Goal: Subscribe to service/newsletter

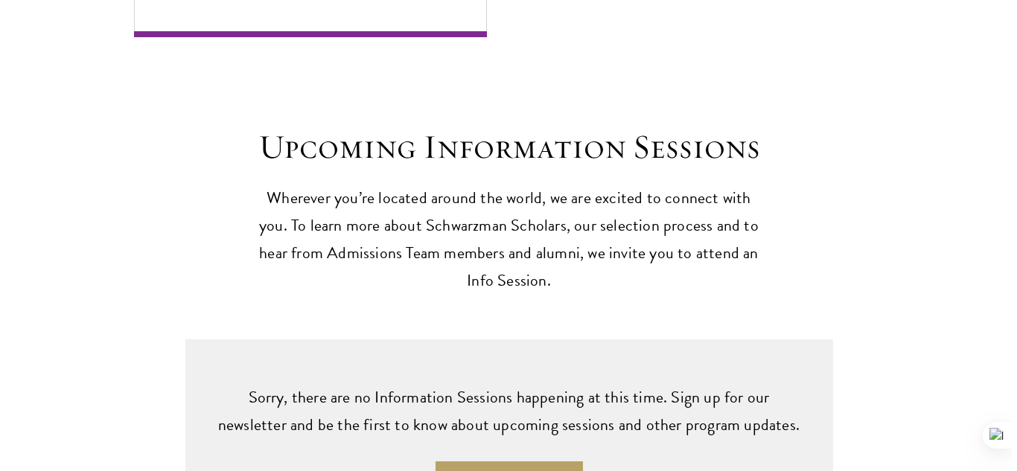
scroll to position [3618, 0]
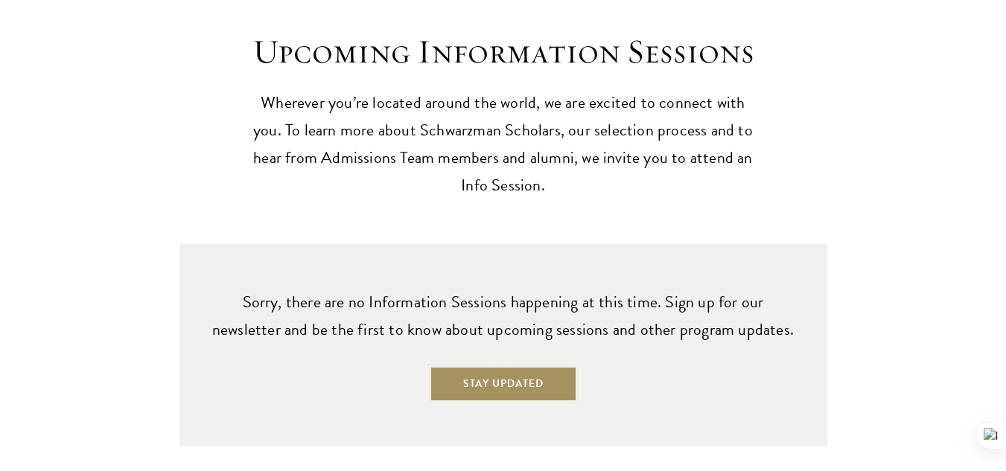
click at [539, 366] on button "Stay Updated" at bounding box center [503, 384] width 147 height 36
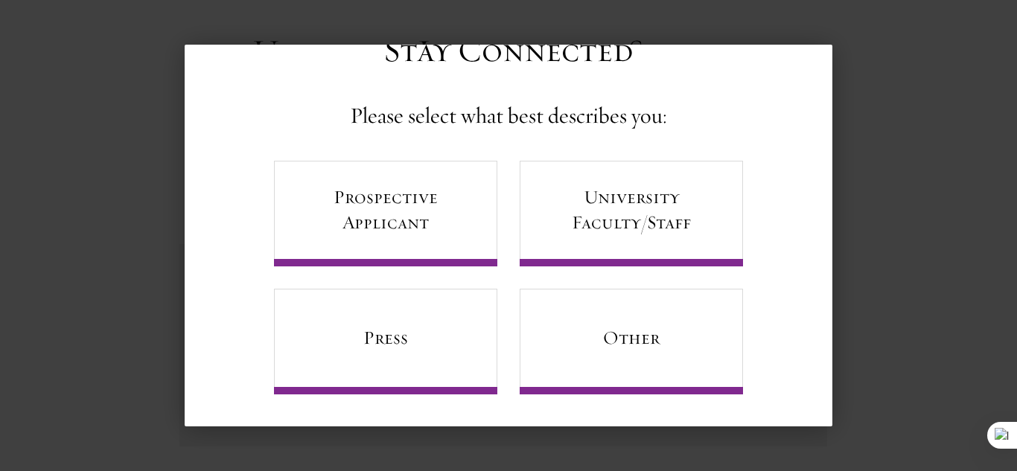
scroll to position [61, 0]
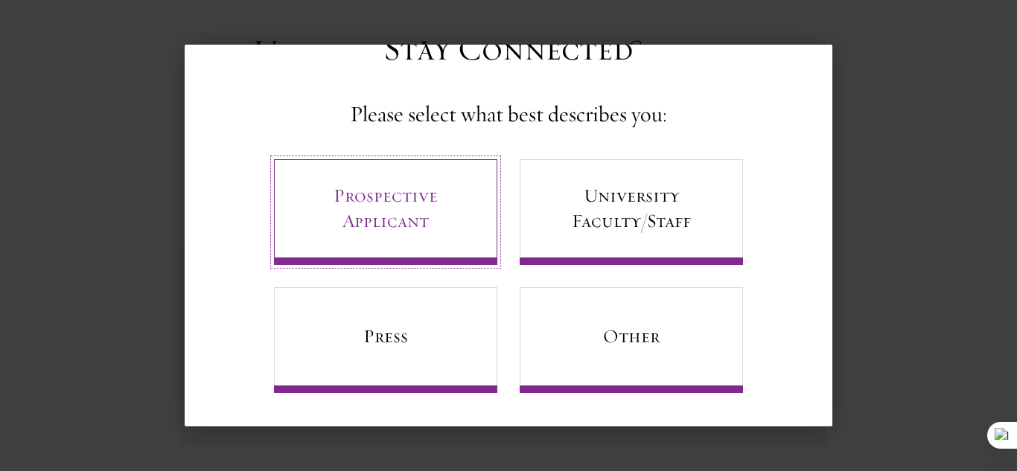
click at [471, 242] on link "Prospective Applicant" at bounding box center [385, 212] width 223 height 106
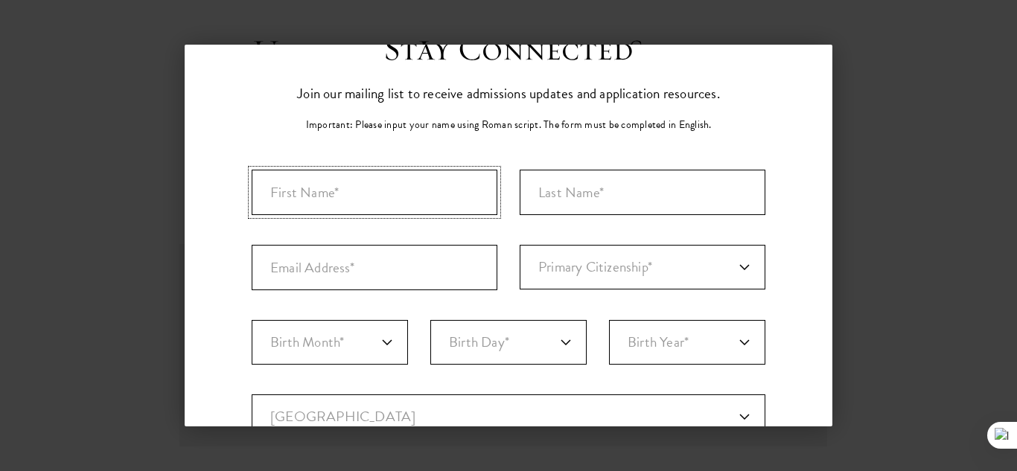
click at [444, 188] on input "First Name*" at bounding box center [375, 192] width 246 height 45
type input "[PERSON_NAME]"
type input "k"
type input "Killmeate"
type input "[EMAIL_ADDRESS][DOMAIN_NAME]"
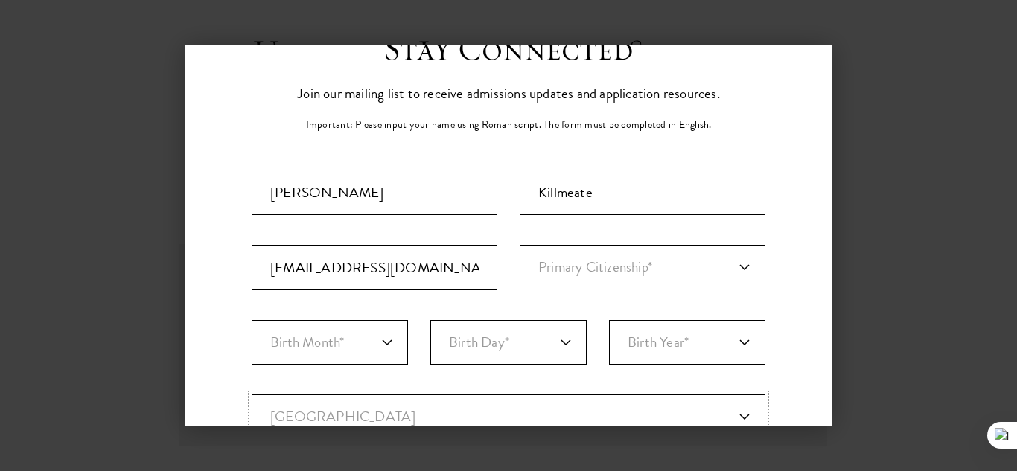
select select "AR"
type input "[PERSON_NAME]"
select select "[GEOGRAPHIC_DATA]"
click at [587, 278] on select "Primary Citizenship* [GEOGRAPHIC_DATA] [DEMOGRAPHIC_DATA] [DEMOGRAPHIC_DATA] [D…" at bounding box center [643, 267] width 246 height 45
select select "AR"
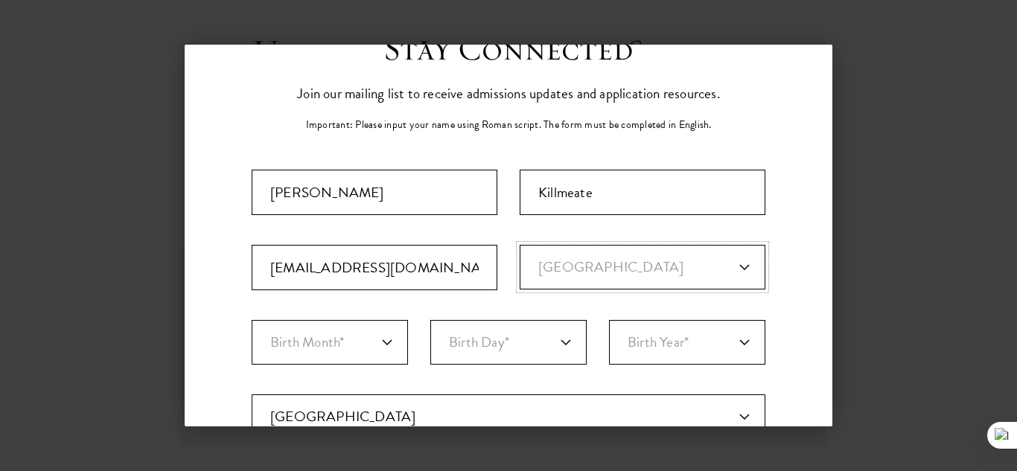
click at [520, 245] on select "Primary Citizenship* [GEOGRAPHIC_DATA] [DEMOGRAPHIC_DATA] [DEMOGRAPHIC_DATA] [D…" at bounding box center [643, 267] width 246 height 45
click at [390, 334] on select "Birth Month* January February March April May June July August September Octobe…" at bounding box center [330, 342] width 156 height 45
select select "02"
click at [252, 320] on select "Birth Month* January February March April May June July August September Octobe…" at bounding box center [330, 342] width 156 height 45
click at [511, 348] on select "Birth Day* 1 2 3 4 5 6 7 8 9 10 11 12 13 14 15 16 17 18 19 20 21 22 23 24 25 26…" at bounding box center [508, 342] width 156 height 45
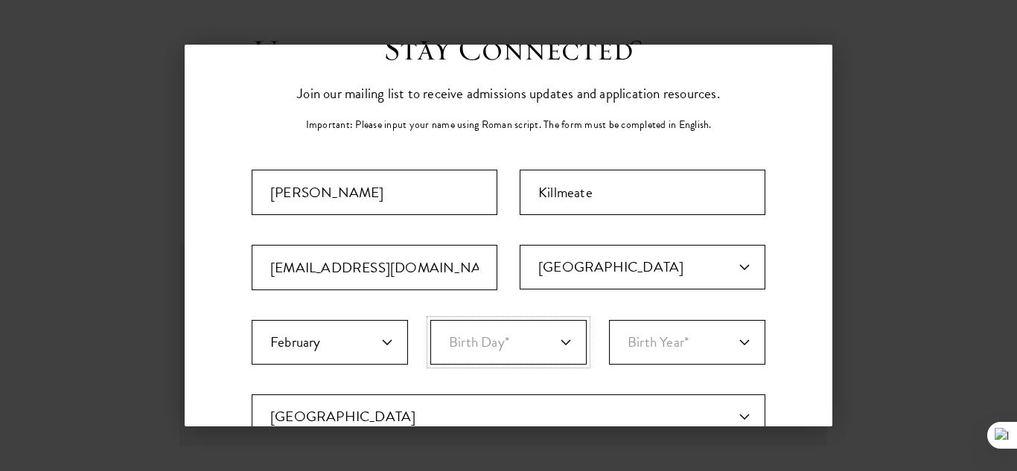
select select "02"
click at [430, 320] on select "Birth Day* 1 2 3 4 5 6 7 8 9 10 11 12 13 14 15 16 17 18 19 20 21 22 23 24 25 26…" at bounding box center [508, 342] width 156 height 45
click at [670, 352] on select "Birth Year* [DEMOGRAPHIC_DATA] [DEMOGRAPHIC_DATA] [DEMOGRAPHIC_DATA] [DEMOGRAPH…" at bounding box center [687, 342] width 156 height 45
select select "2000"
click at [609, 320] on select "Birth Year* [DEMOGRAPHIC_DATA] [DEMOGRAPHIC_DATA] [DEMOGRAPHIC_DATA] [DEMOGRAPH…" at bounding box center [687, 342] width 156 height 45
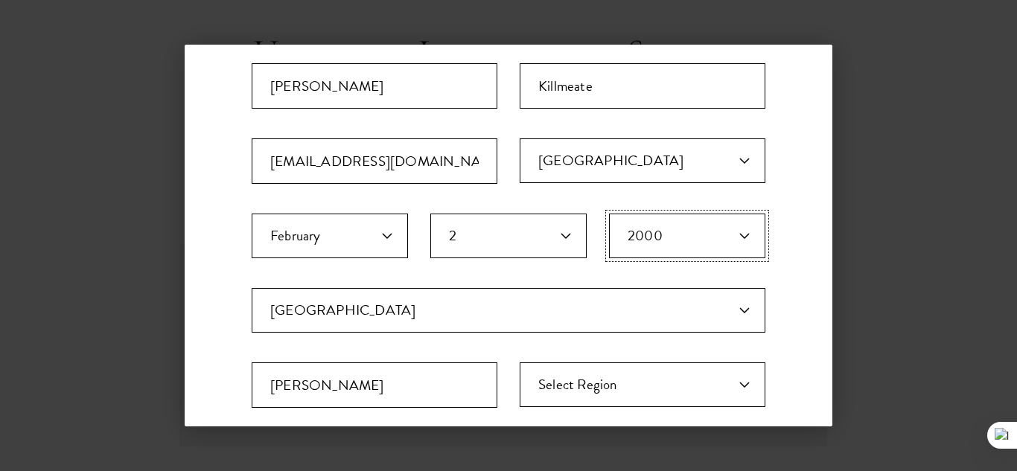
scroll to position [205, 0]
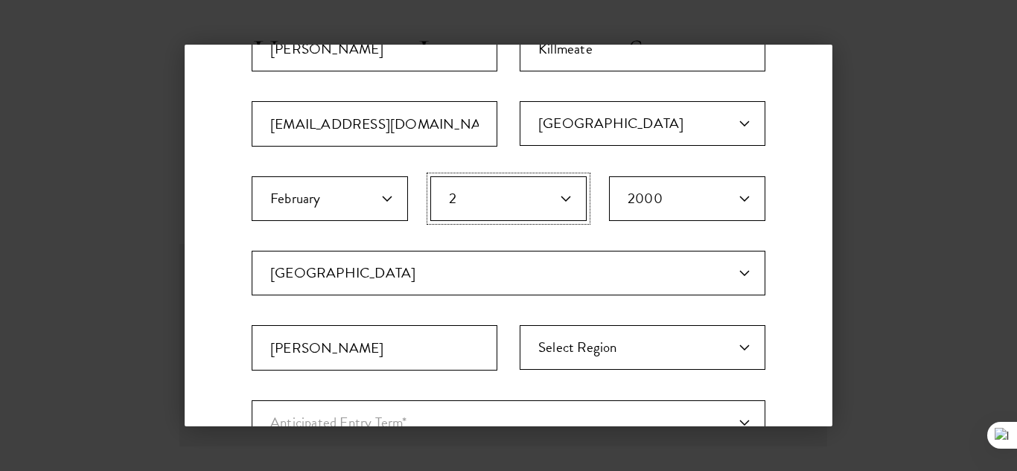
click at [531, 203] on select "Birth Day* 1 2 3 4 5 6 7 8 9 10 11 12 13 14 15 16 17 18 19 20 21 22 23 24 25 26…" at bounding box center [508, 198] width 156 height 45
select select "01"
click at [430, 176] on select "Birth Day* 1 2 3 4 5 6 7 8 9 10 11 12 13 14 15 16 17 18 19 20 21 22 23 24 25 26…" at bounding box center [508, 198] width 156 height 45
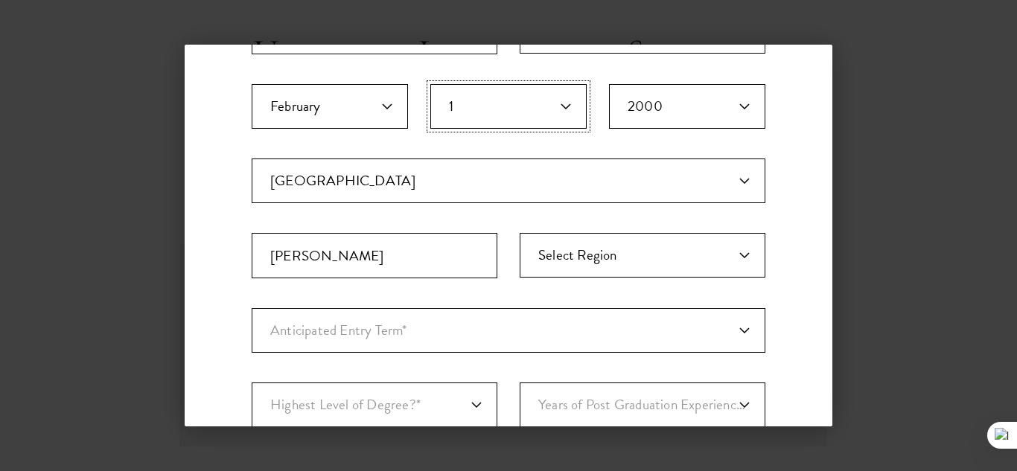
scroll to position [331, 0]
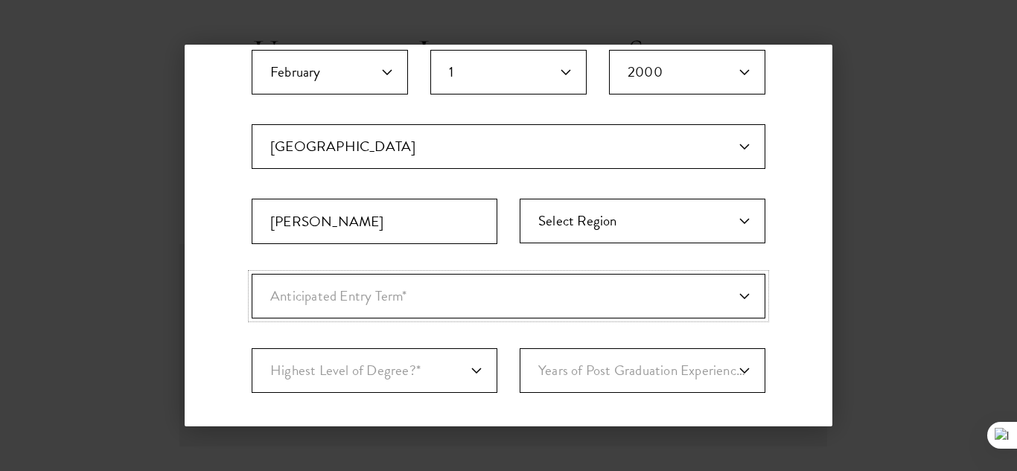
click at [464, 302] on select "Anticipated Entry Term* [DATE] (Application opens [DATE]) Just Exploring" at bounding box center [509, 296] width 514 height 45
click at [252, 274] on select "Anticipated Entry Term* [DATE] (Application opens [DATE]) Just Exploring" at bounding box center [509, 296] width 514 height 45
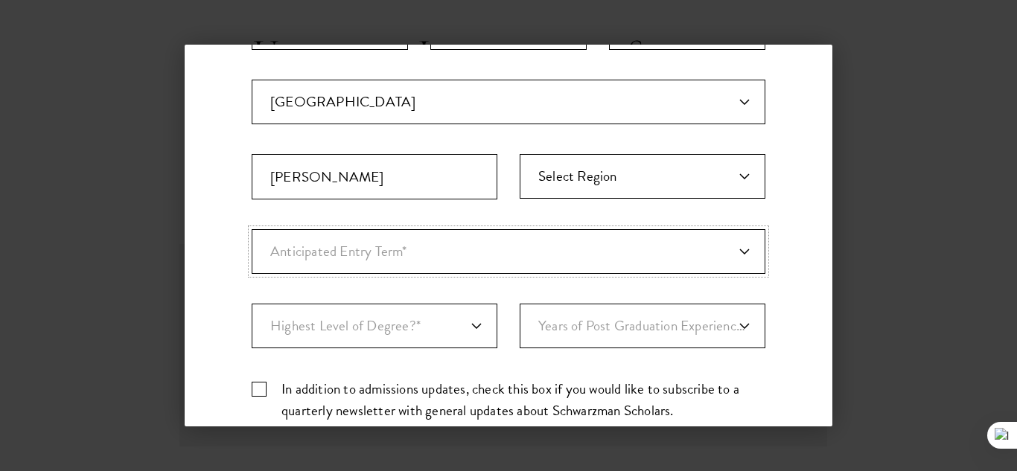
scroll to position [391, 0]
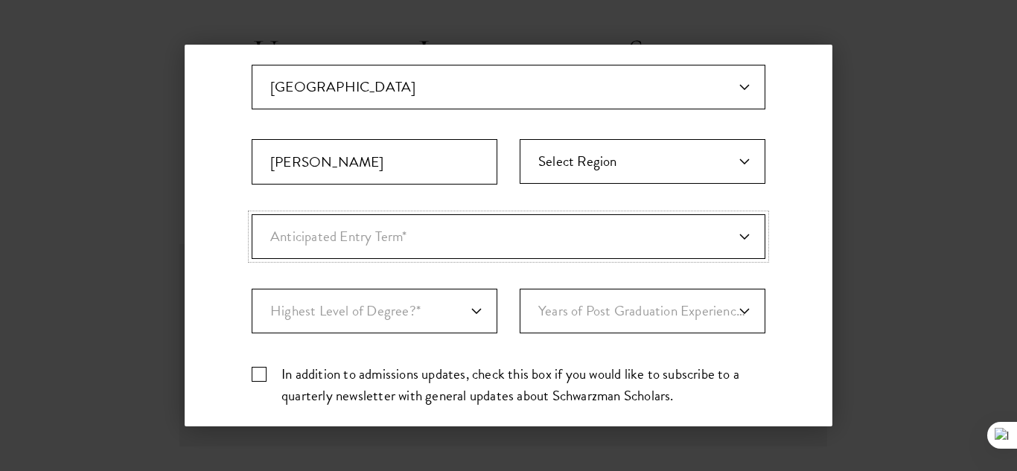
click at [480, 217] on select "Anticipated Entry Term* [DATE] (Application opens [DATE]) Just Exploring" at bounding box center [509, 236] width 514 height 45
select select "a6790467-ebe7-4045-a56a-66c1cae98076"
click at [252, 214] on select "Anticipated Entry Term* [DATE] (Application opens [DATE]) Just Exploring" at bounding box center [509, 236] width 514 height 45
click at [404, 321] on select "Highest Level of Degree?* PHD Bachelor's Master's Current Undergraduate Student" at bounding box center [375, 311] width 246 height 45
select select "bf44f490-31e9-4d16-b1d2-df861e7933aa"
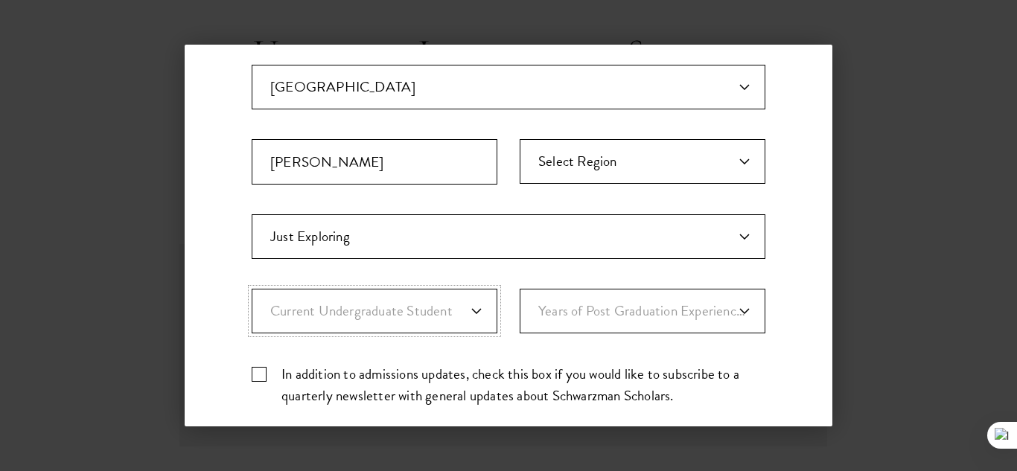
click at [252, 289] on select "Highest Level of Degree?* PHD Bachelor's Master's Current Undergraduate Student" at bounding box center [375, 311] width 246 height 45
click at [598, 305] on select "Years of Post Graduation Experience?* 1 2 3 4 5 6 7 8 9 10" at bounding box center [643, 311] width 246 height 45
click at [524, 387] on label "In addition to admissions updates, check this box if you would like to subscrib…" at bounding box center [509, 384] width 514 height 43
click at [524, 373] on input "In addition to admissions updates, check this box if you would like to subscrib…" at bounding box center [509, 368] width 514 height 10
checkbox input "true"
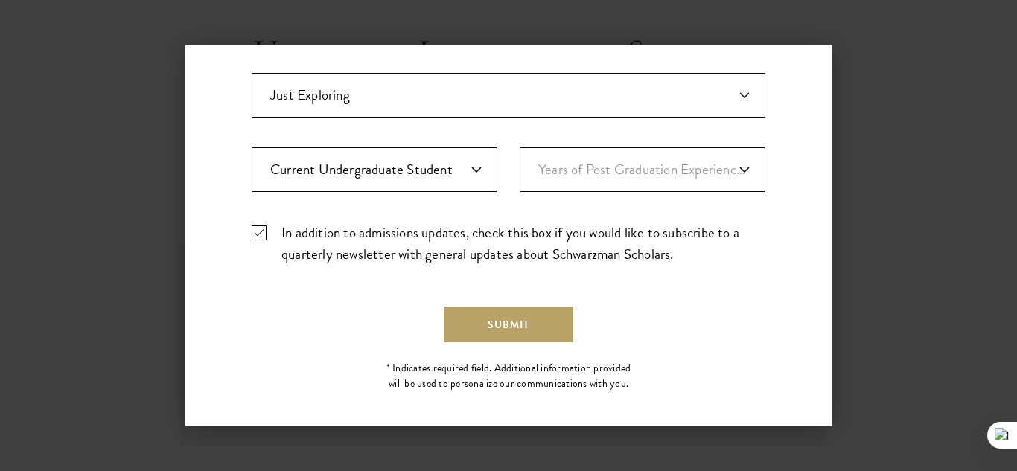
scroll to position [541, 0]
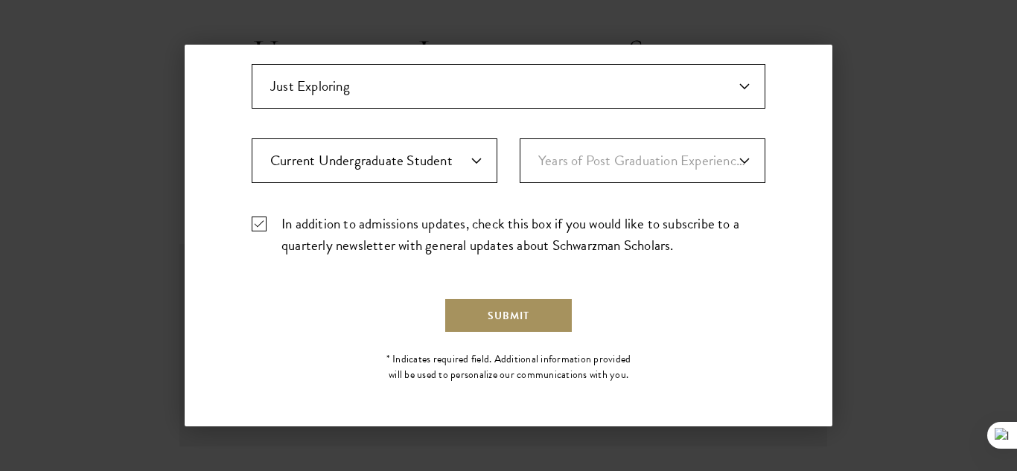
click at [525, 320] on button "Submit" at bounding box center [509, 316] width 130 height 36
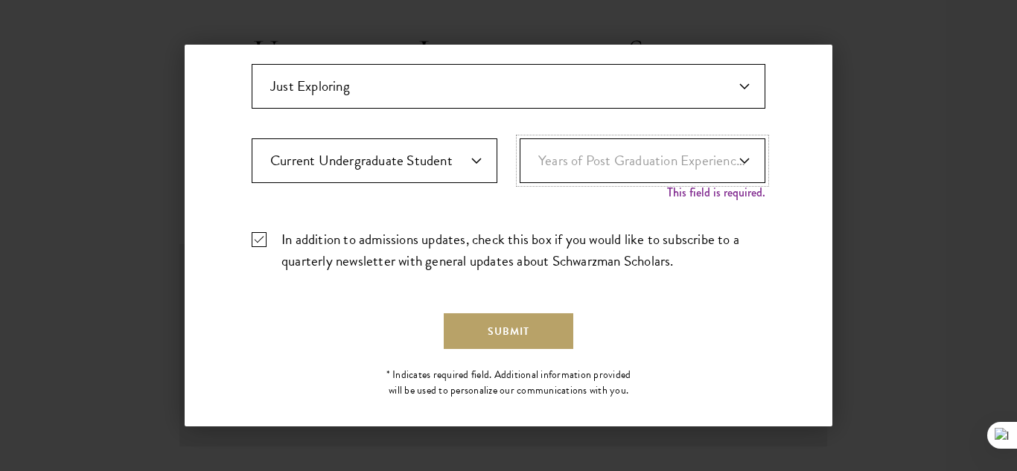
click at [643, 174] on select "Years of Post Graduation Experience?* 1 2 3 4 5 6 7 8 9 10" at bounding box center [643, 160] width 246 height 45
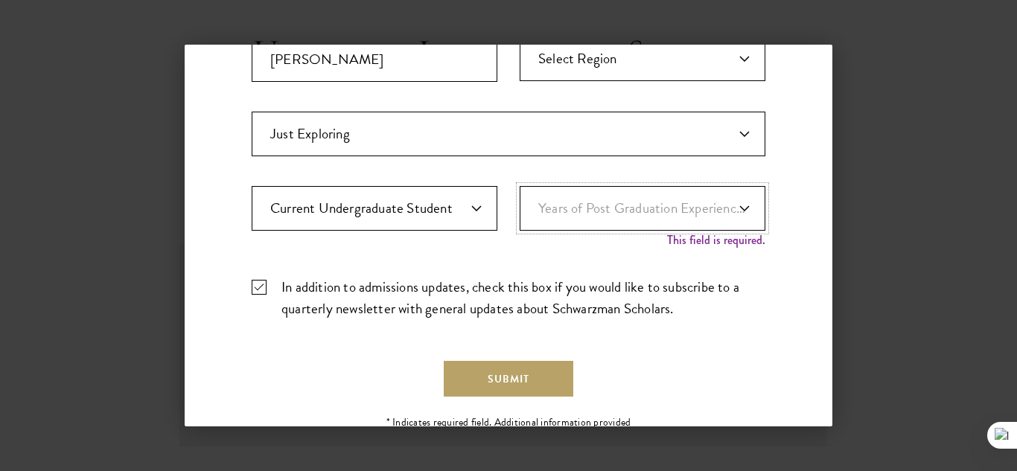
scroll to position [482, 0]
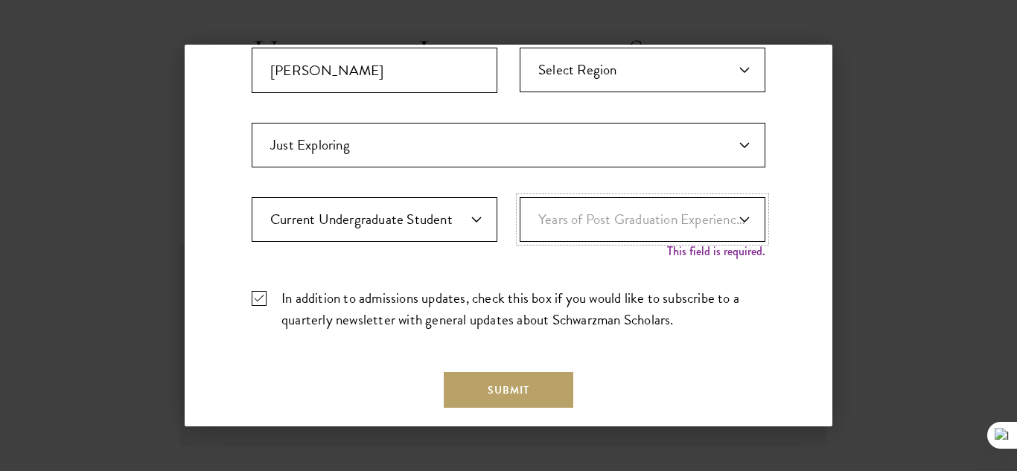
click at [552, 226] on select "Years of Post Graduation Experience?* 1 2 3 4 5 6 7 8 9 10" at bounding box center [643, 219] width 246 height 45
click at [415, 225] on select "Highest Level of Degree?* PHD Bachelor's Master's Current Undergraduate Student" at bounding box center [375, 219] width 246 height 45
click at [651, 219] on select "Years of Post Graduation Experience?* 1 2 3 4 5 6 7 8 9 10" at bounding box center [643, 219] width 246 height 45
select select "1"
click at [520, 197] on select "Years of Post Graduation Experience?* 1 2 3 4 5 6 7 8 9 10" at bounding box center [643, 219] width 246 height 45
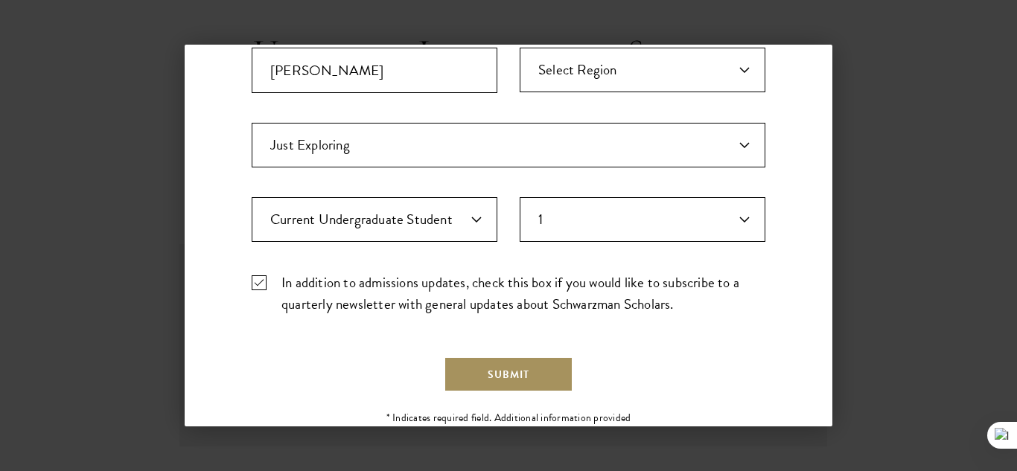
click at [528, 380] on button "Submit" at bounding box center [509, 375] width 130 height 36
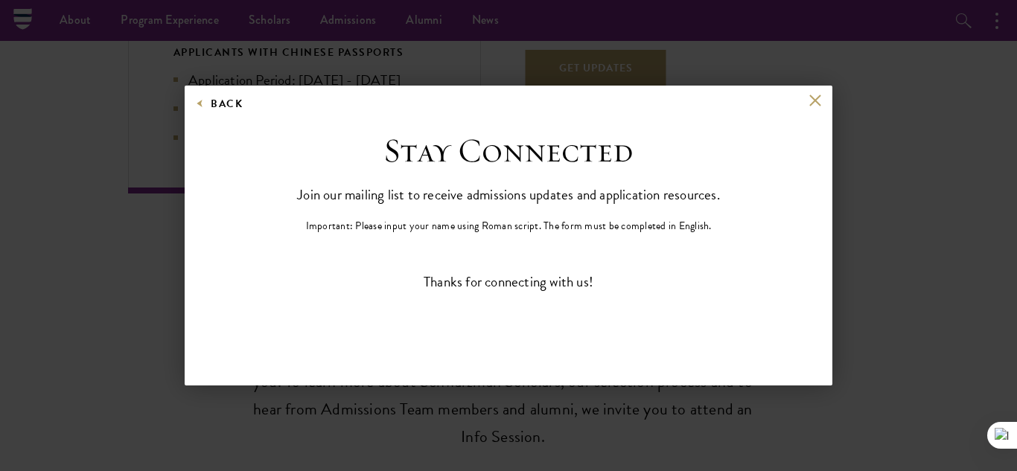
scroll to position [0, 0]
click at [811, 102] on button at bounding box center [815, 101] width 13 height 13
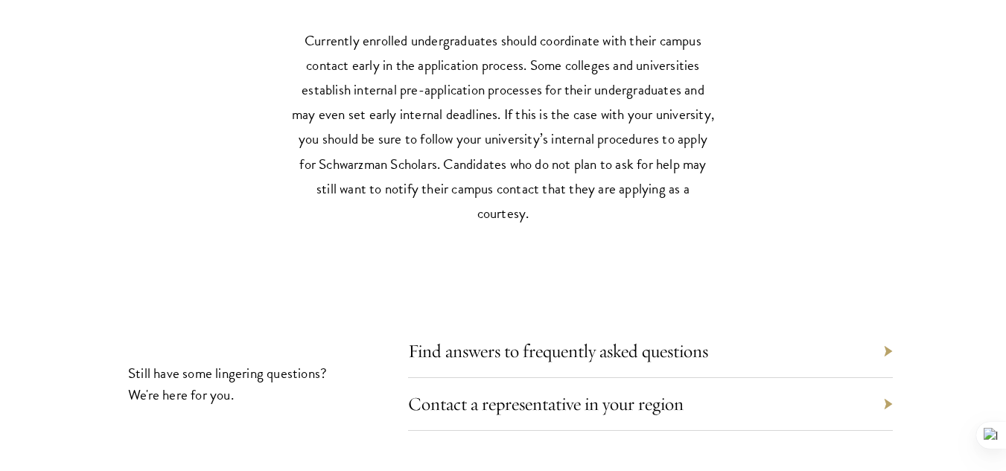
scroll to position [7369, 0]
